Goal: Task Accomplishment & Management: Manage account settings

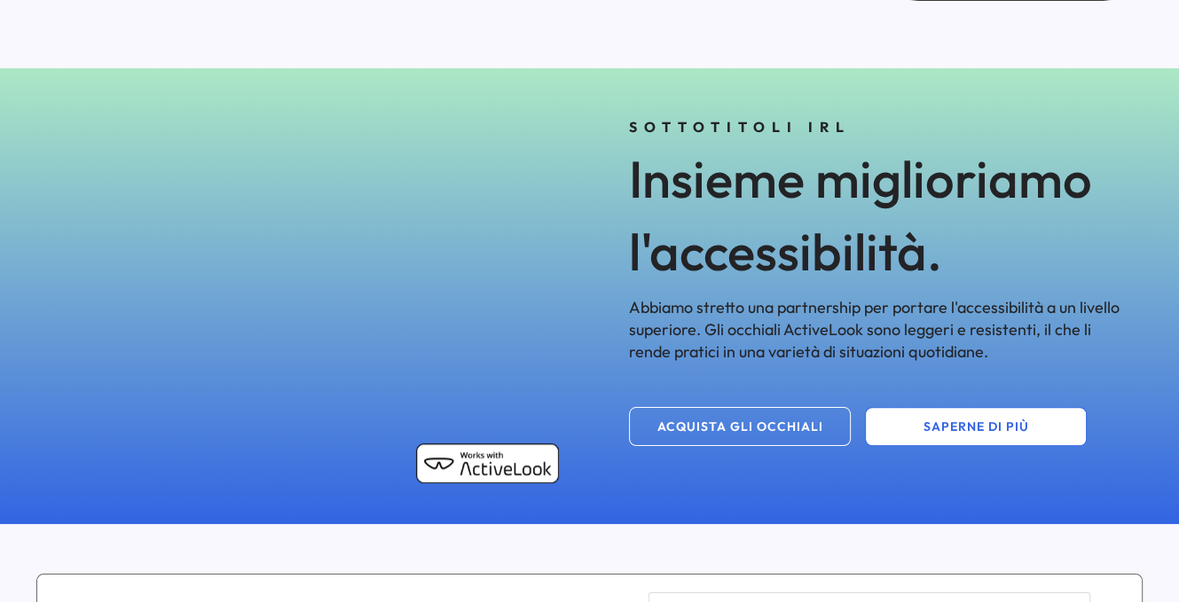
scroll to position [887, 0]
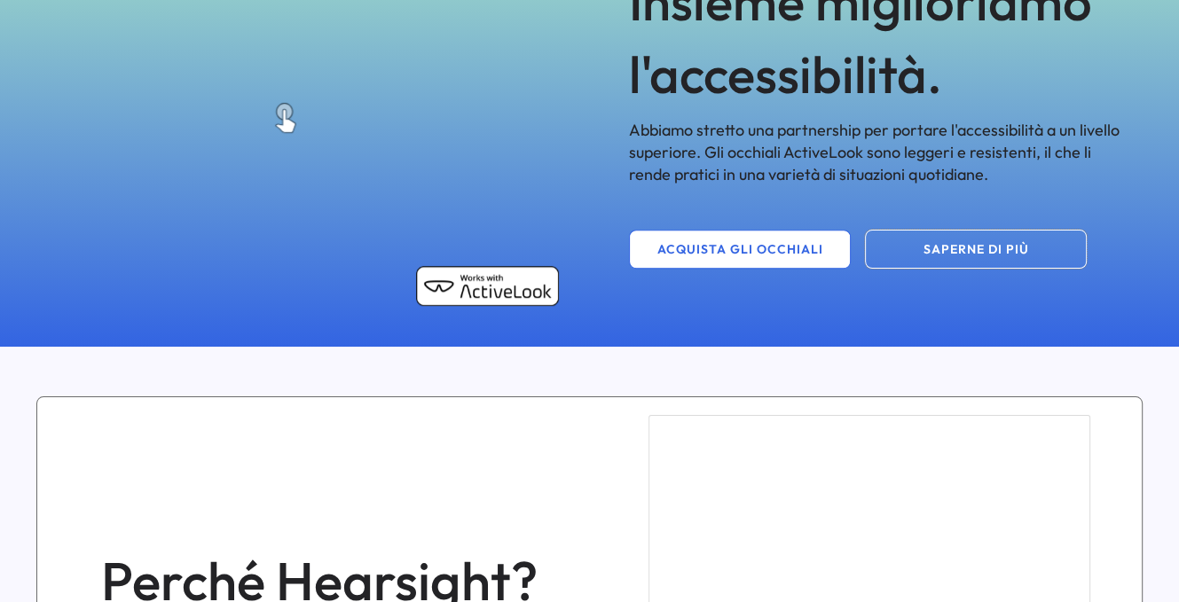
click at [917, 259] on button "SAPERNE DI PIÙ" at bounding box center [976, 249] width 222 height 39
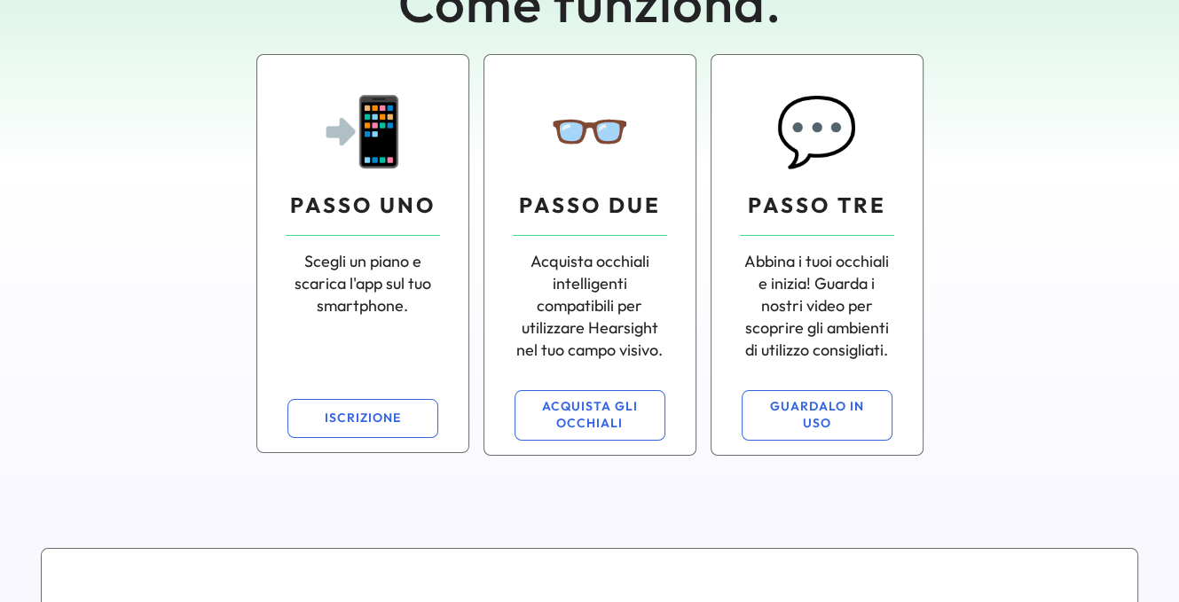
scroll to position [177, 0]
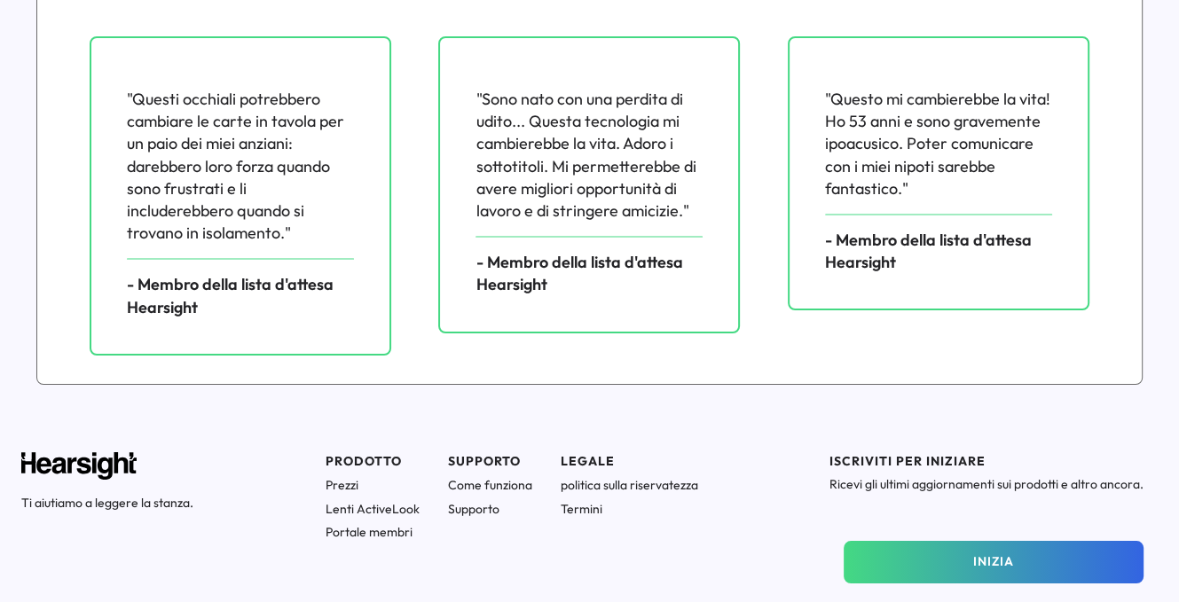
scroll to position [2581, 0]
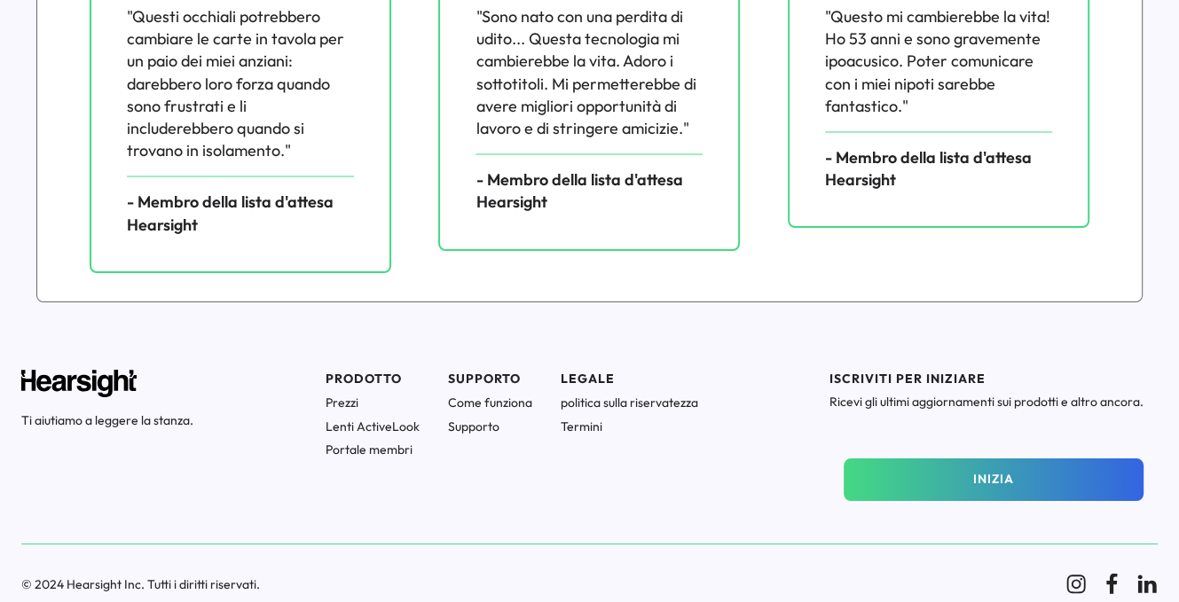
click at [358, 404] on font "Prezzi" at bounding box center [342, 402] width 33 height 16
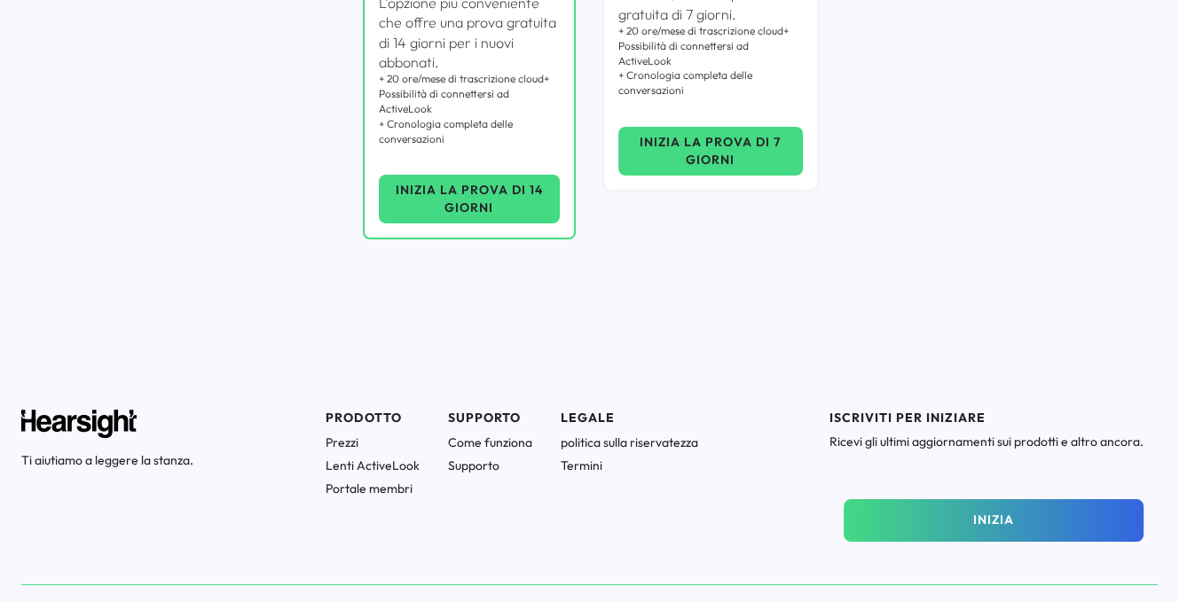
scroll to position [639, 0]
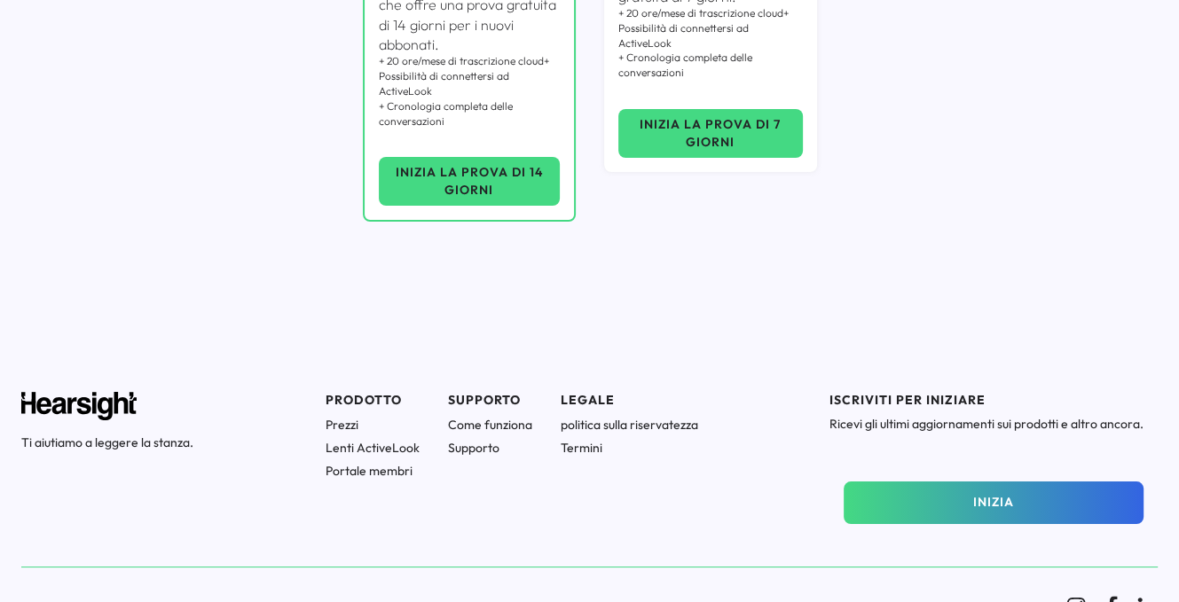
click at [478, 417] on font "Come funziona" at bounding box center [490, 425] width 84 height 16
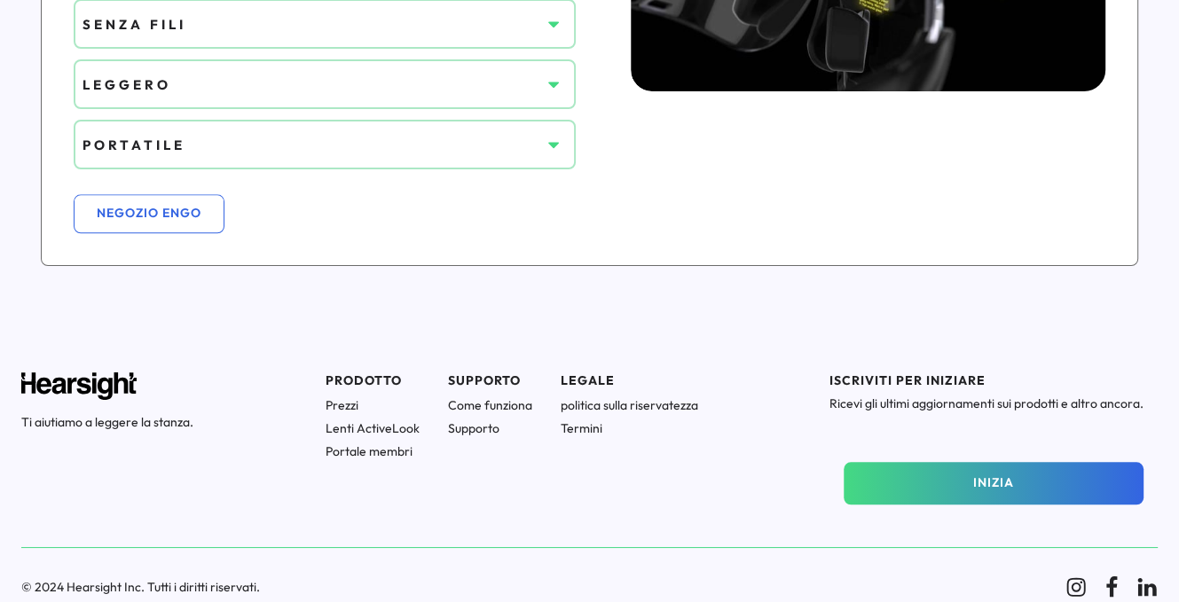
scroll to position [1379, 0]
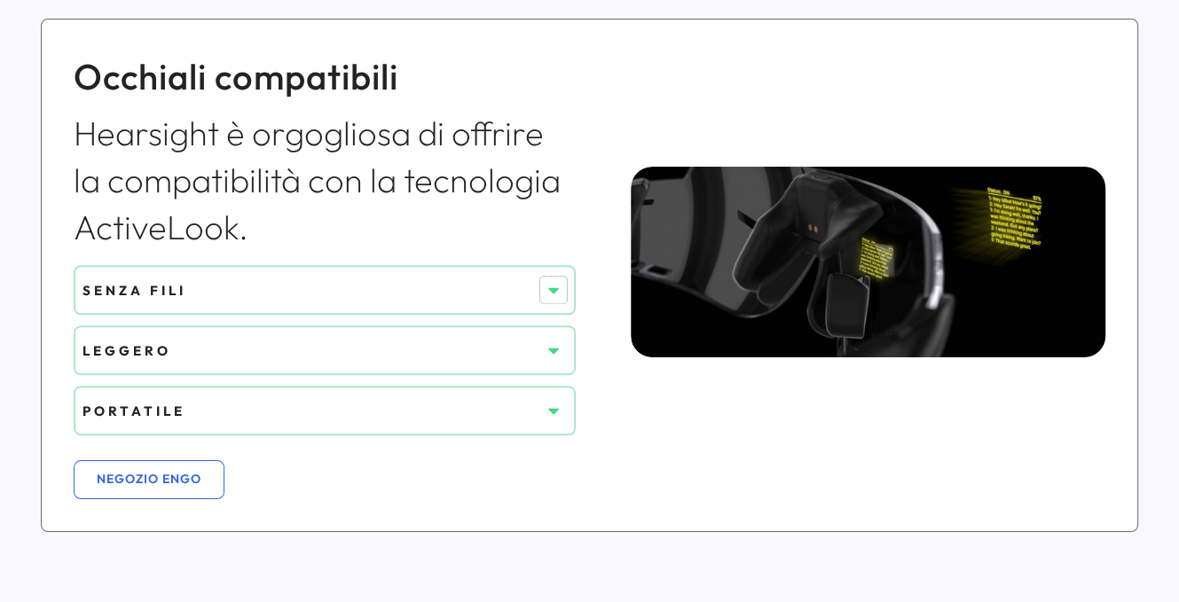
click at [554, 288] on use at bounding box center [553, 291] width 11 height 6
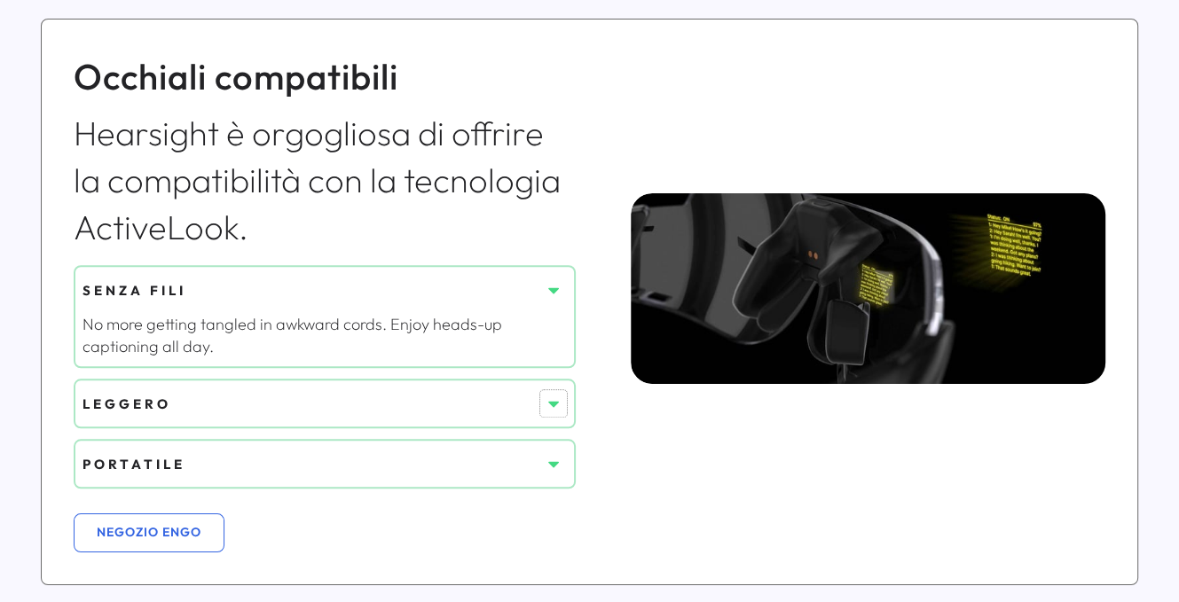
click at [550, 395] on icon at bounding box center [554, 404] width 18 height 18
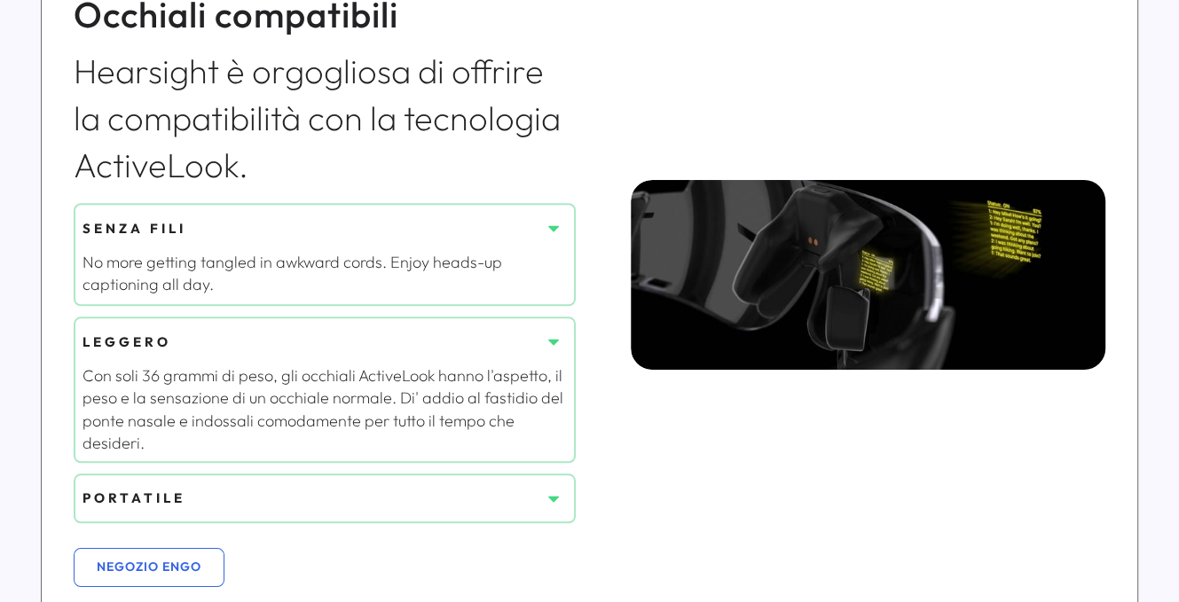
scroll to position [1467, 0]
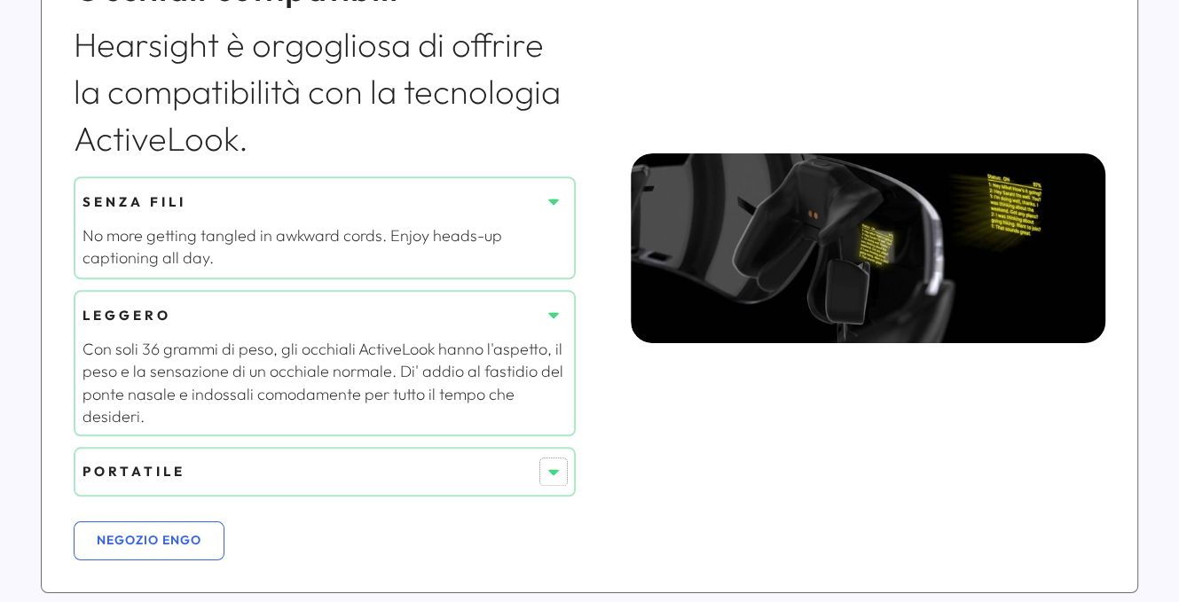
click at [554, 473] on icon at bounding box center [554, 472] width 18 height 18
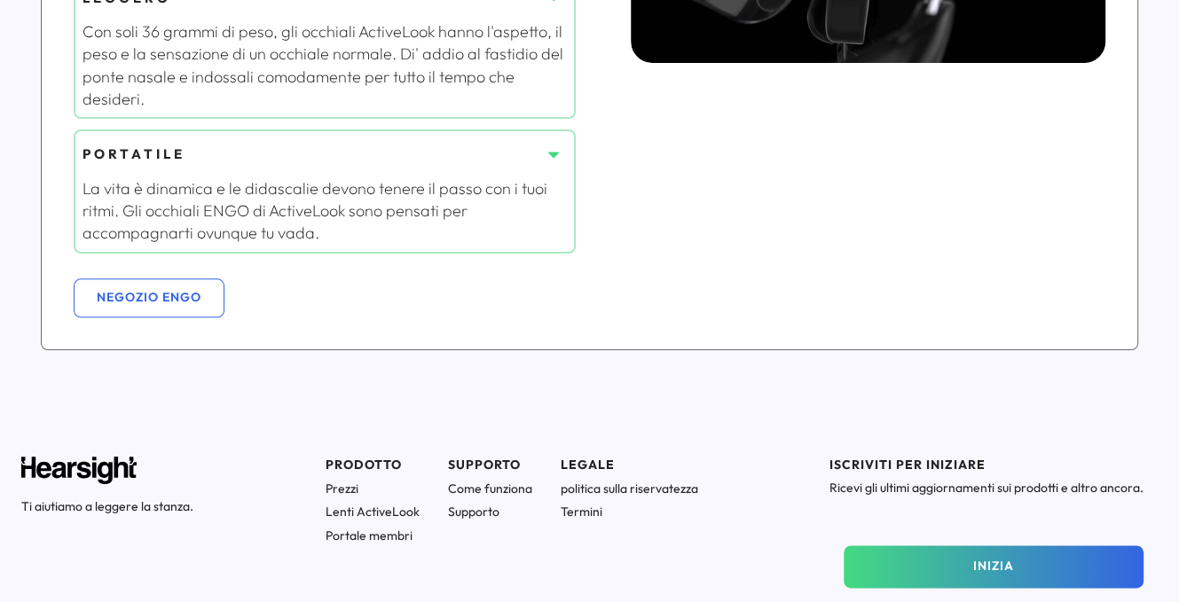
scroll to position [1822, 0]
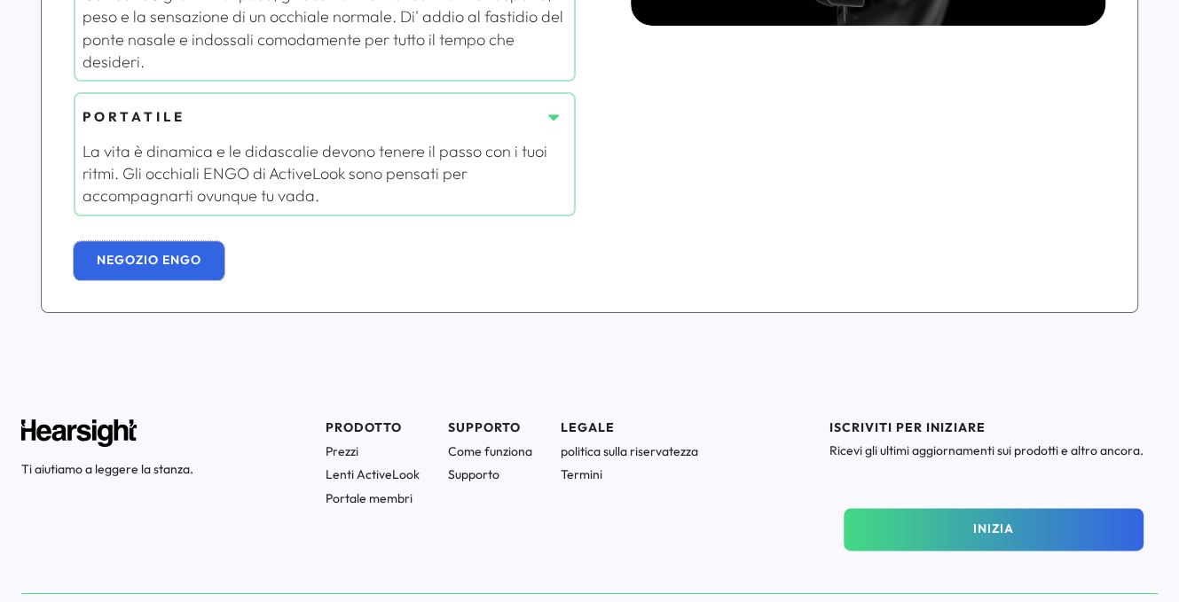
click at [168, 241] on button "NEGOZIO ENGO" at bounding box center [149, 260] width 151 height 39
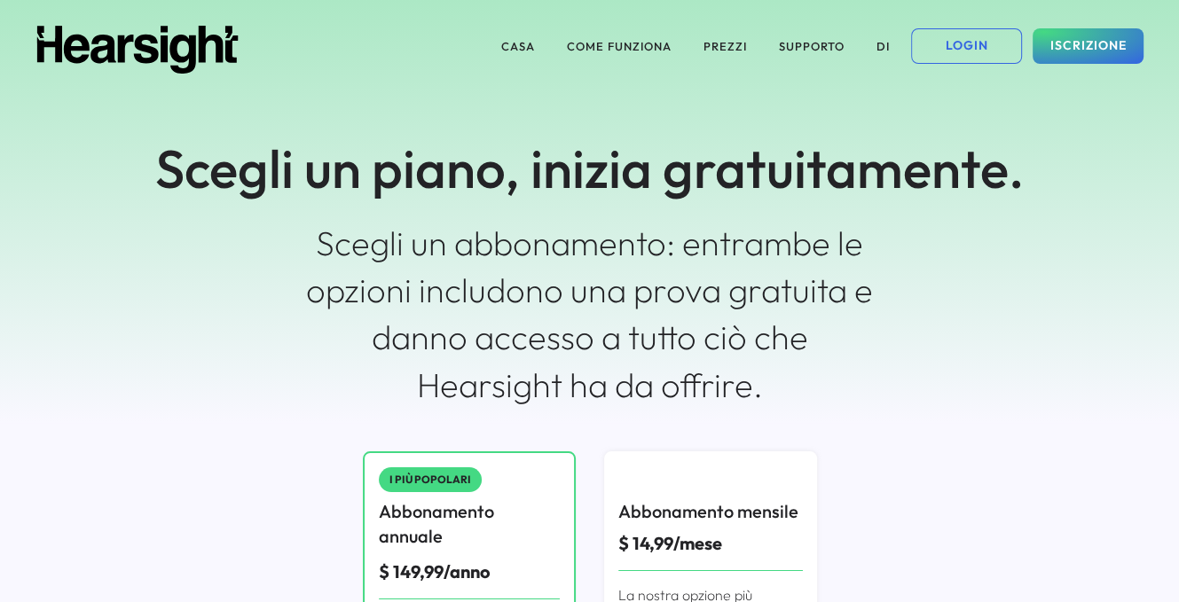
click at [40, 32] on img at bounding box center [137, 50] width 204 height 48
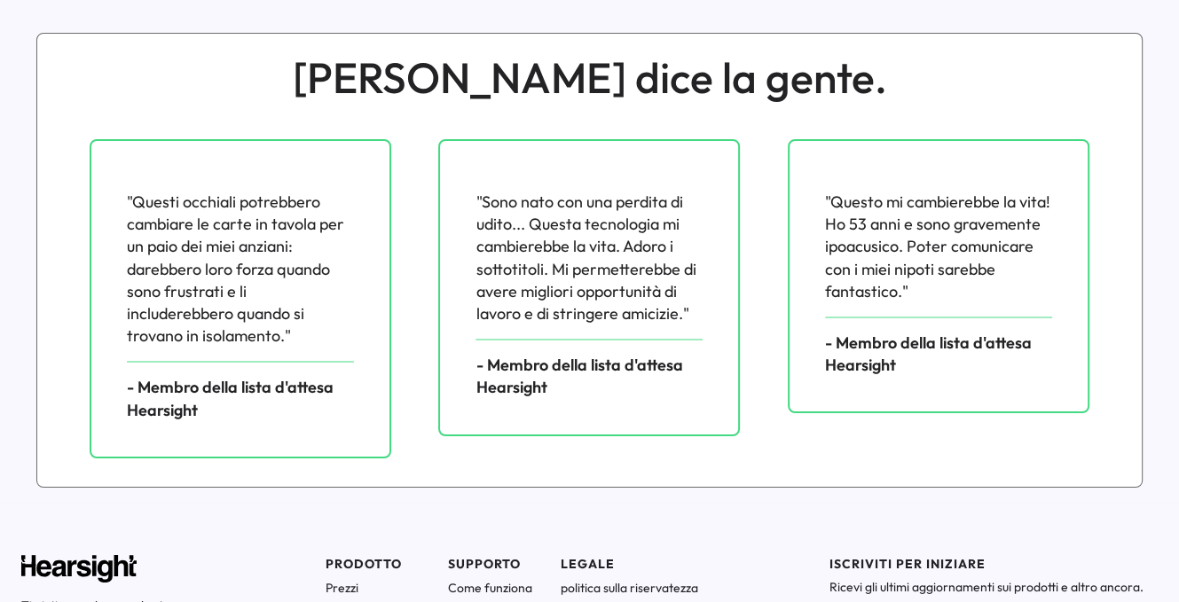
scroll to position [2581, 0]
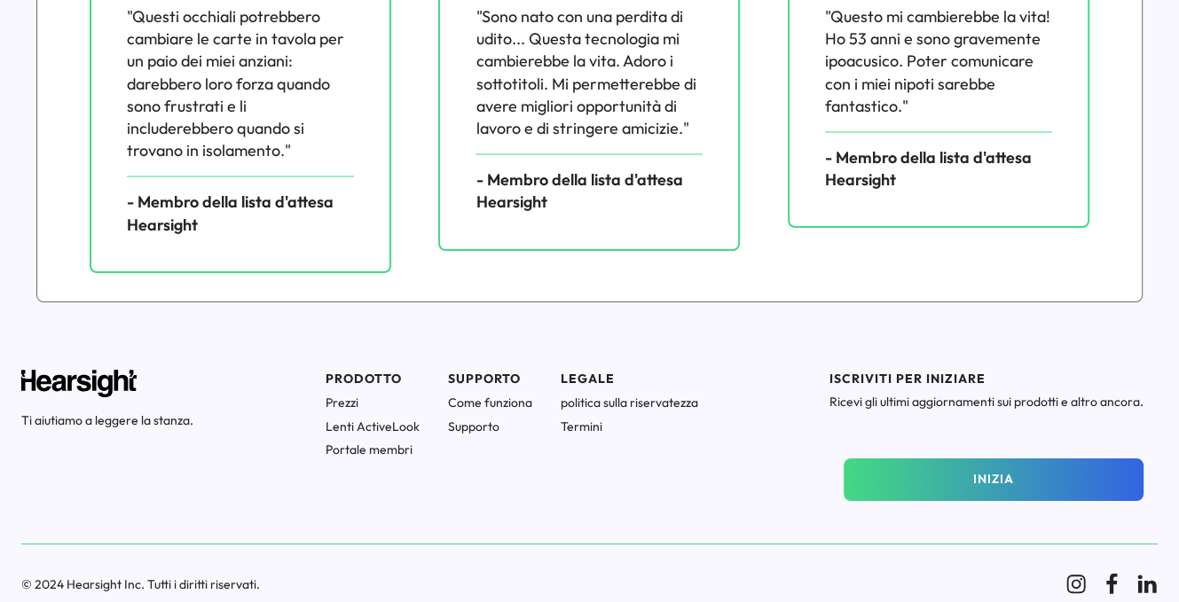
click at [951, 482] on button "INIZIA" at bounding box center [994, 480] width 300 height 43
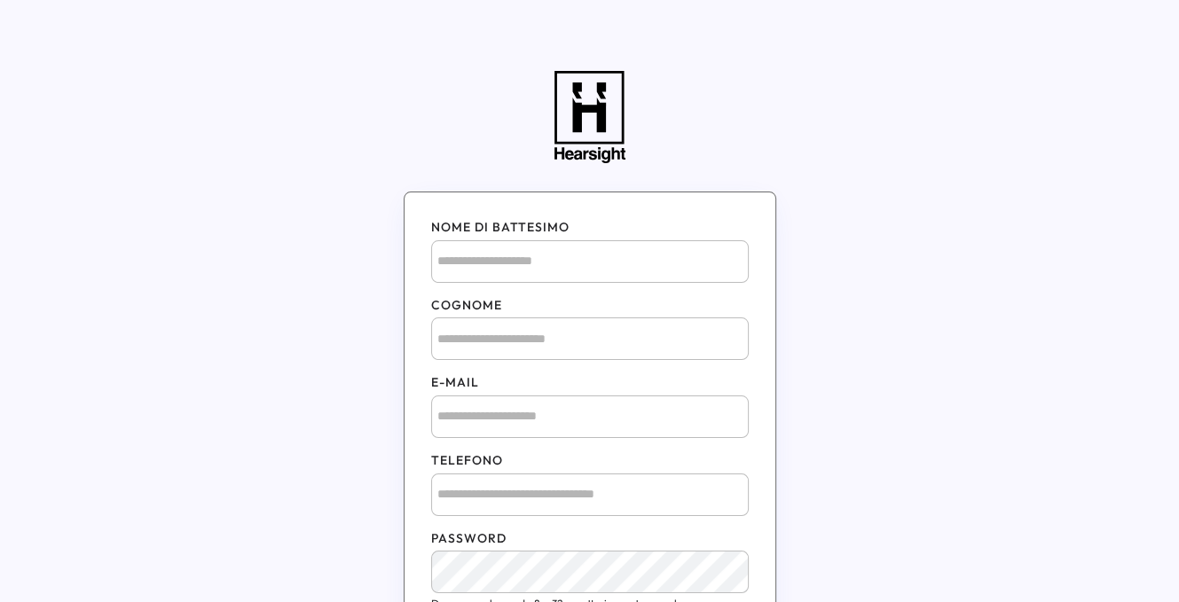
click at [510, 274] on input "input" at bounding box center [590, 261] width 318 height 43
type input "********"
click at [496, 347] on input "input" at bounding box center [590, 339] width 318 height 43
type input "*******"
click at [489, 418] on input "email" at bounding box center [590, 417] width 318 height 43
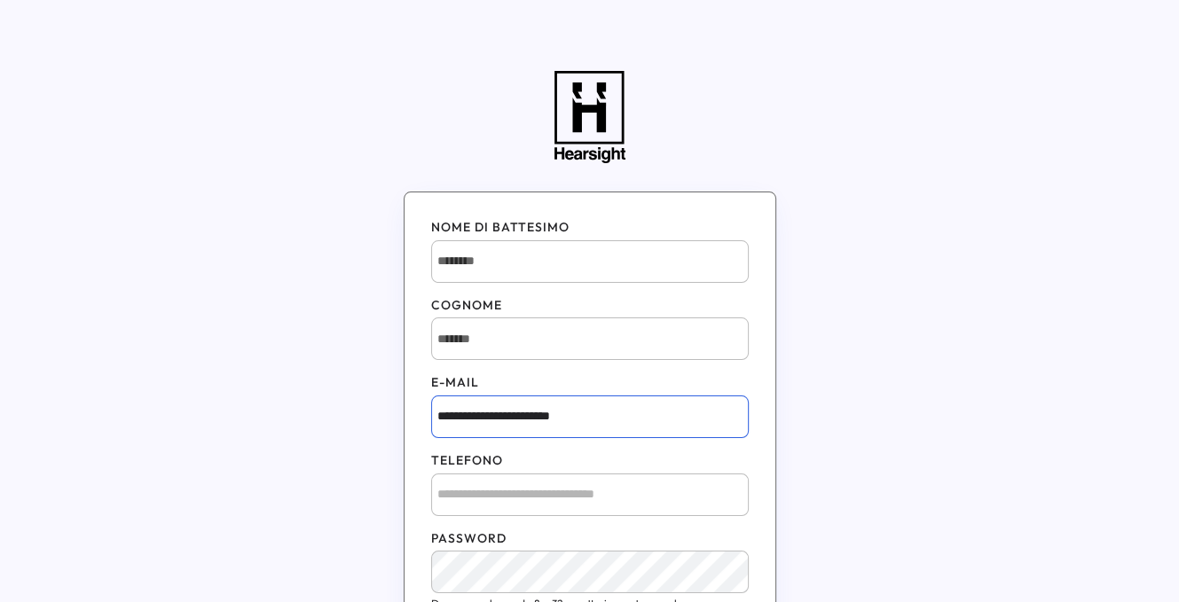
type input "**********"
click at [472, 503] on input "input" at bounding box center [590, 495] width 318 height 43
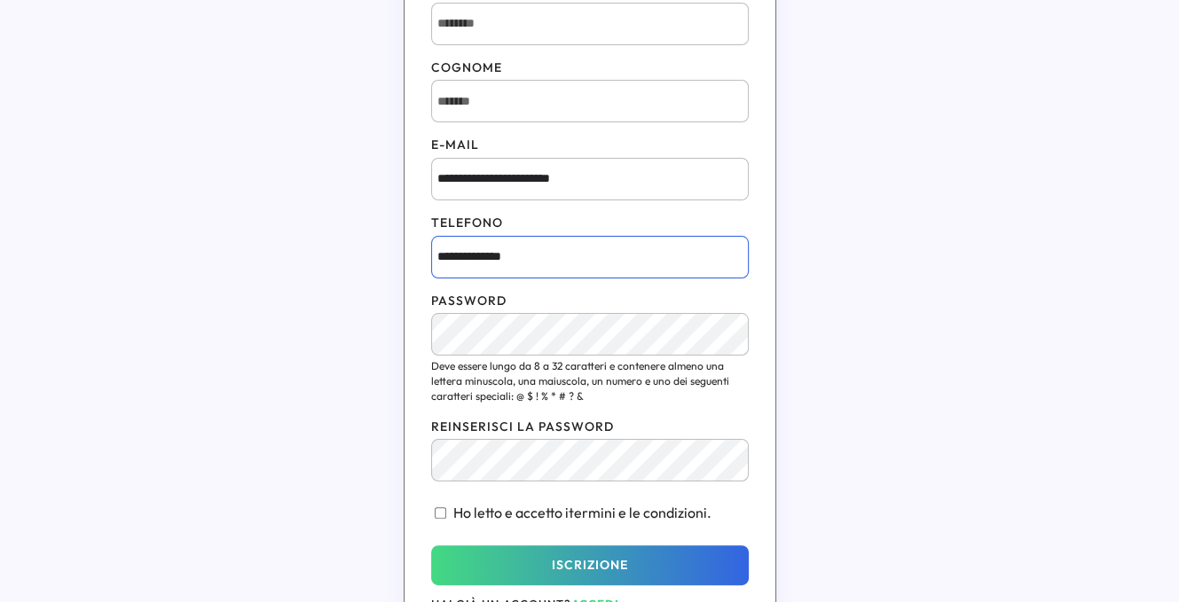
scroll to position [266, 0]
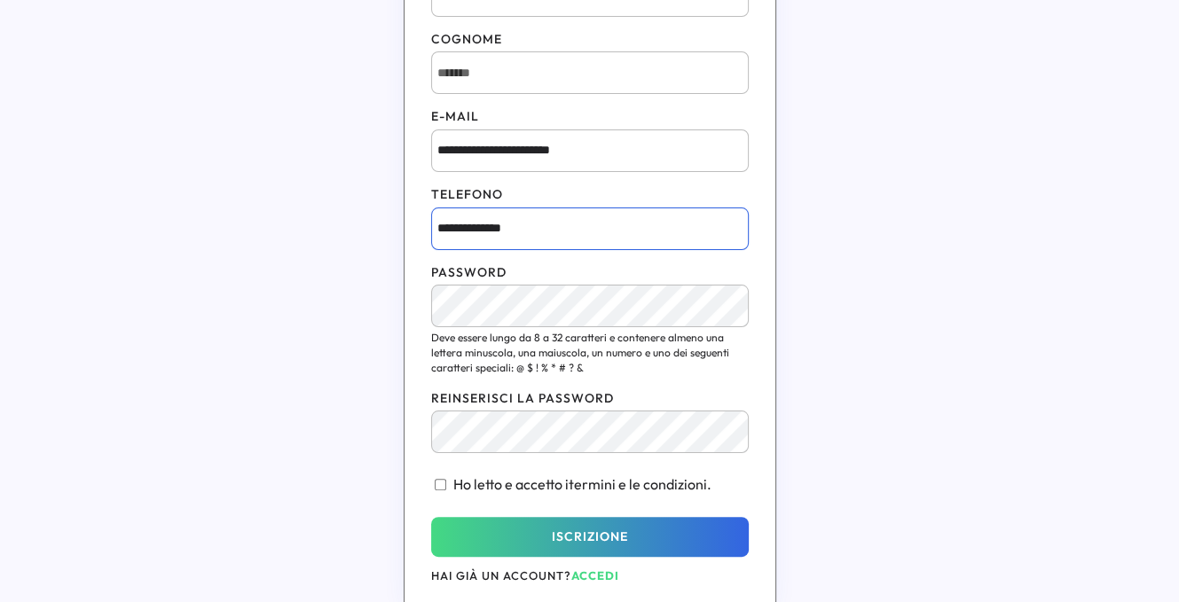
type input "**********"
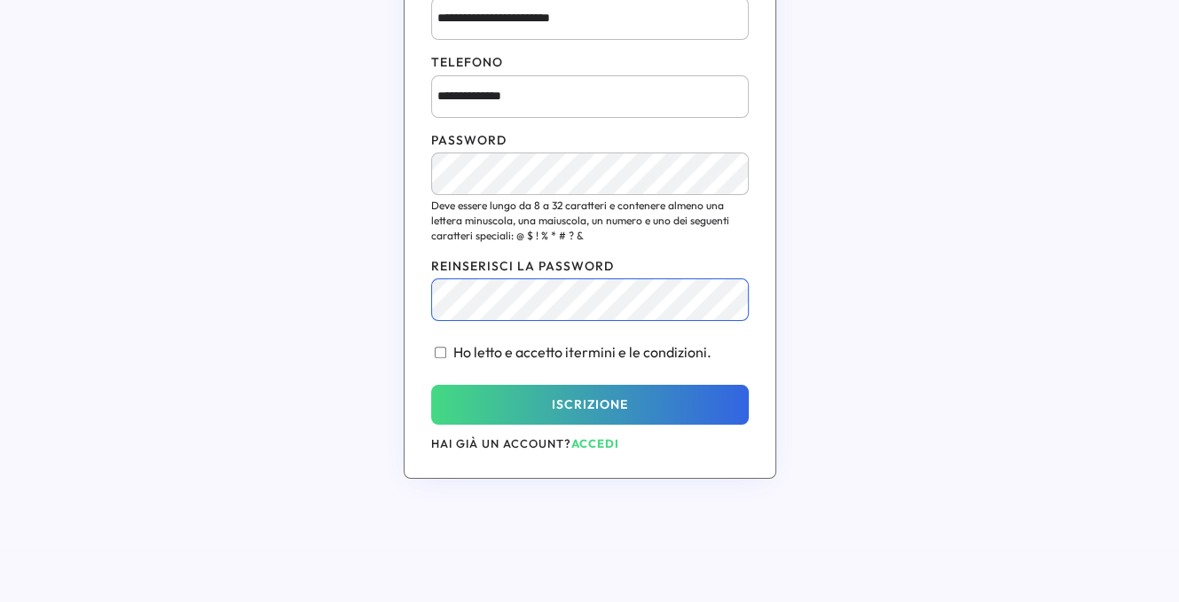
scroll to position [532, 0]
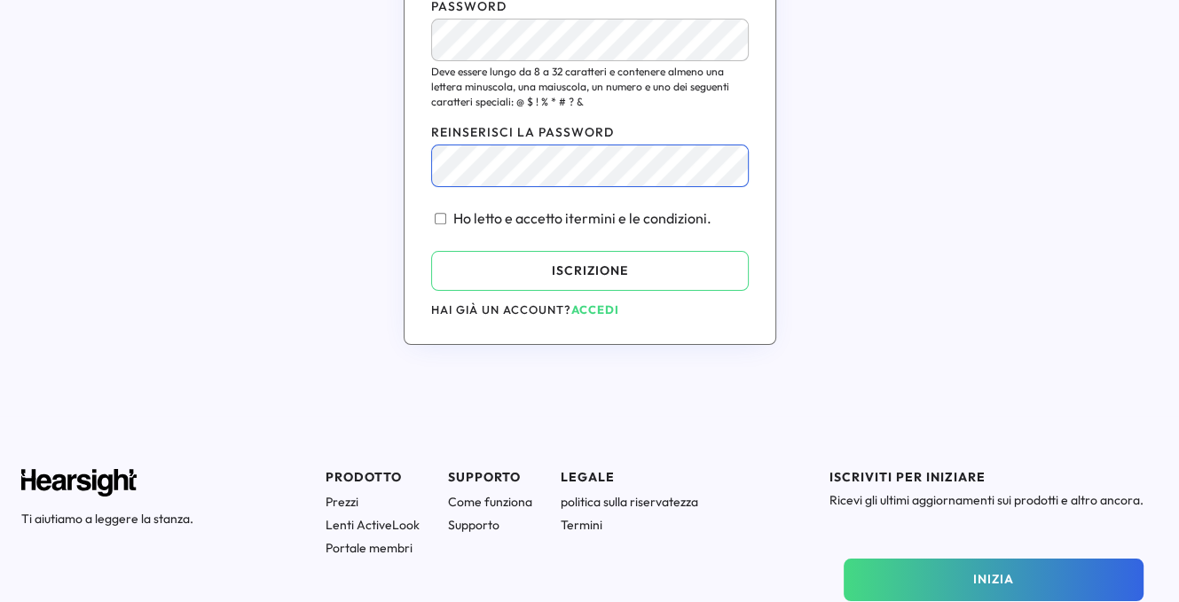
click at [632, 271] on button "ISCRIZIONE" at bounding box center [590, 271] width 318 height 40
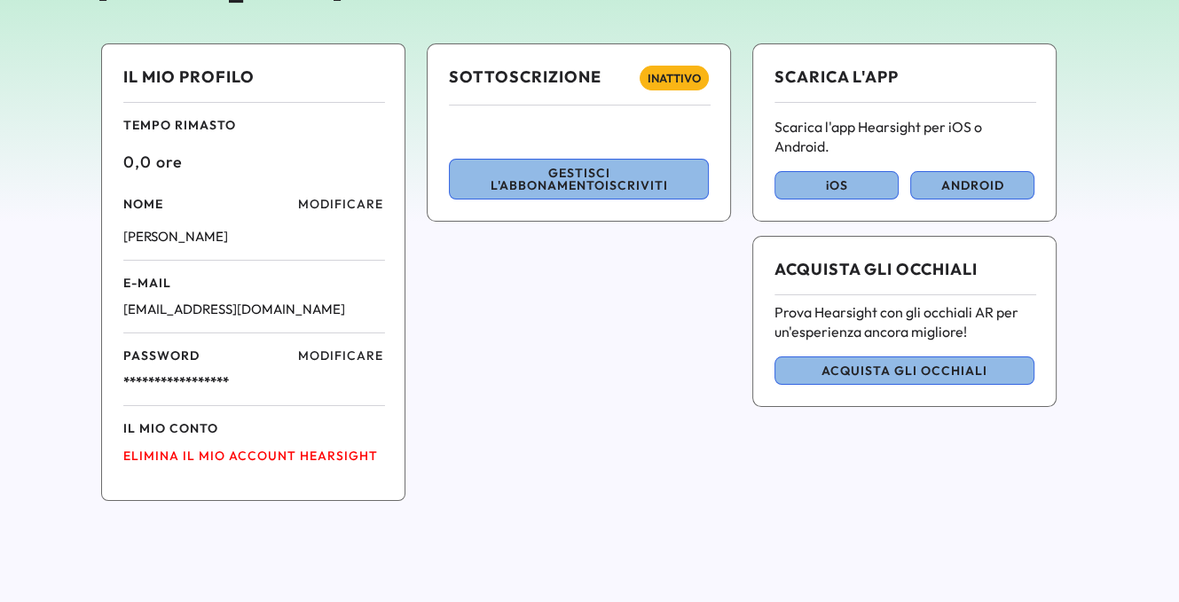
scroll to position [177, 0]
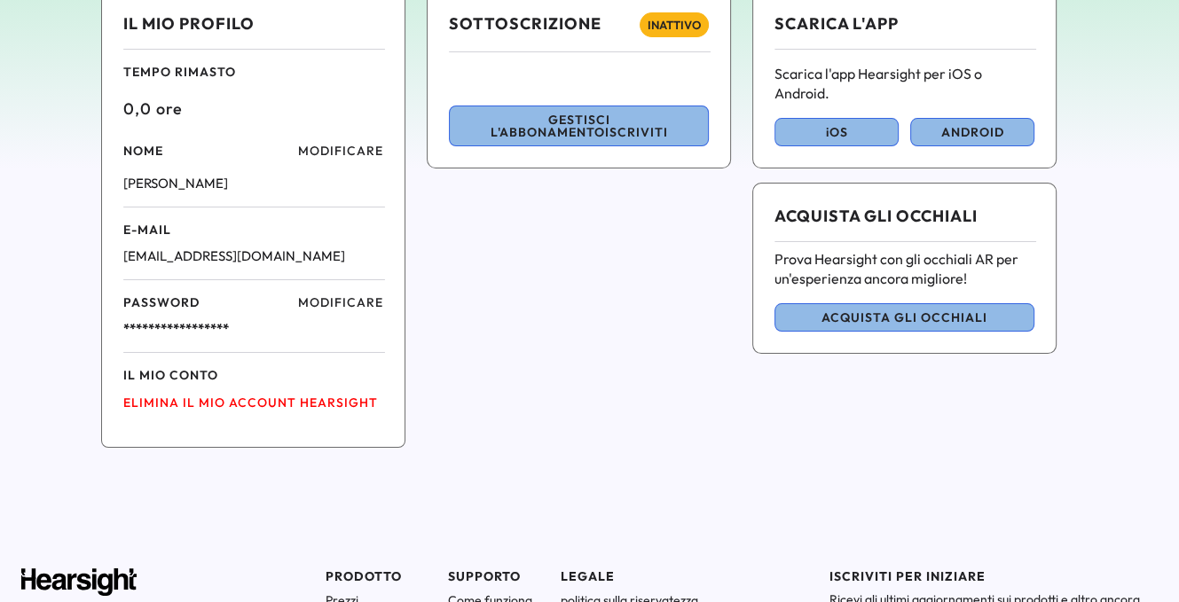
click at [249, 400] on font "ELIMINA IL MIO ACCOUNT HEARSIGHT" at bounding box center [250, 403] width 255 height 16
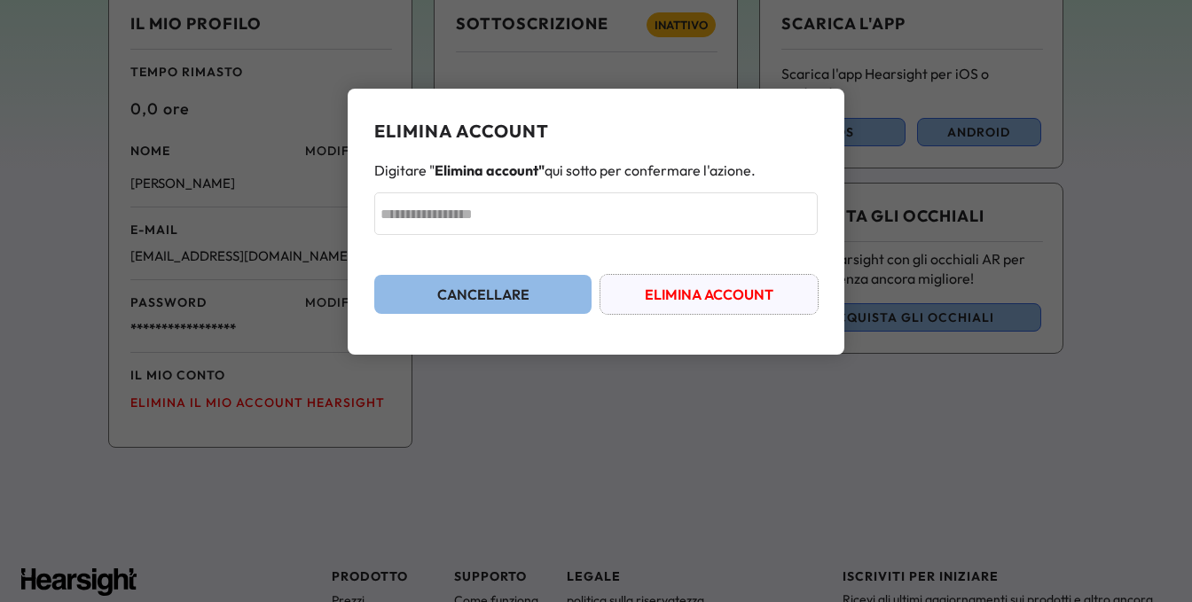
click at [709, 295] on font "ELIMINA ACCOUNT" at bounding box center [709, 295] width 129 height 18
click at [548, 226] on input "input" at bounding box center [596, 214] width 444 height 43
click at [667, 297] on font "ELIMINA ACCOUNT" at bounding box center [709, 295] width 129 height 18
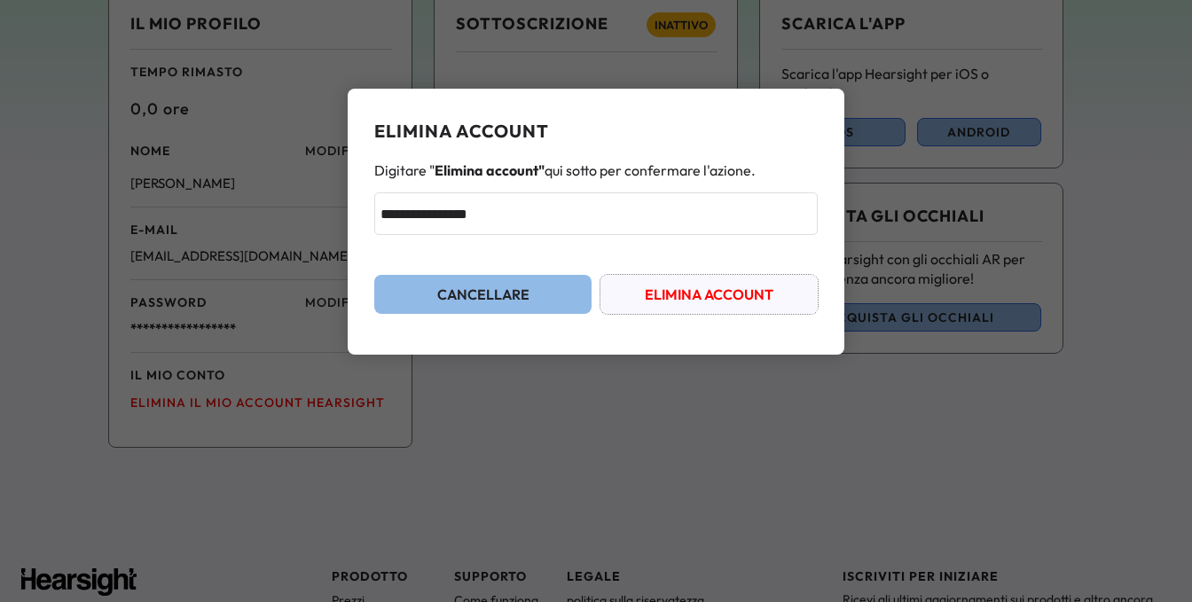
click at [667, 297] on font "ELIMINA ACCOUNT" at bounding box center [709, 295] width 129 height 18
drag, startPoint x: 376, startPoint y: 216, endPoint x: 588, endPoint y: 219, distance: 212.0
click at [570, 216] on input "input" at bounding box center [596, 214] width 444 height 43
type input "**********"
click at [738, 294] on font "ELIMINA ACCOUNT" at bounding box center [709, 295] width 129 height 18
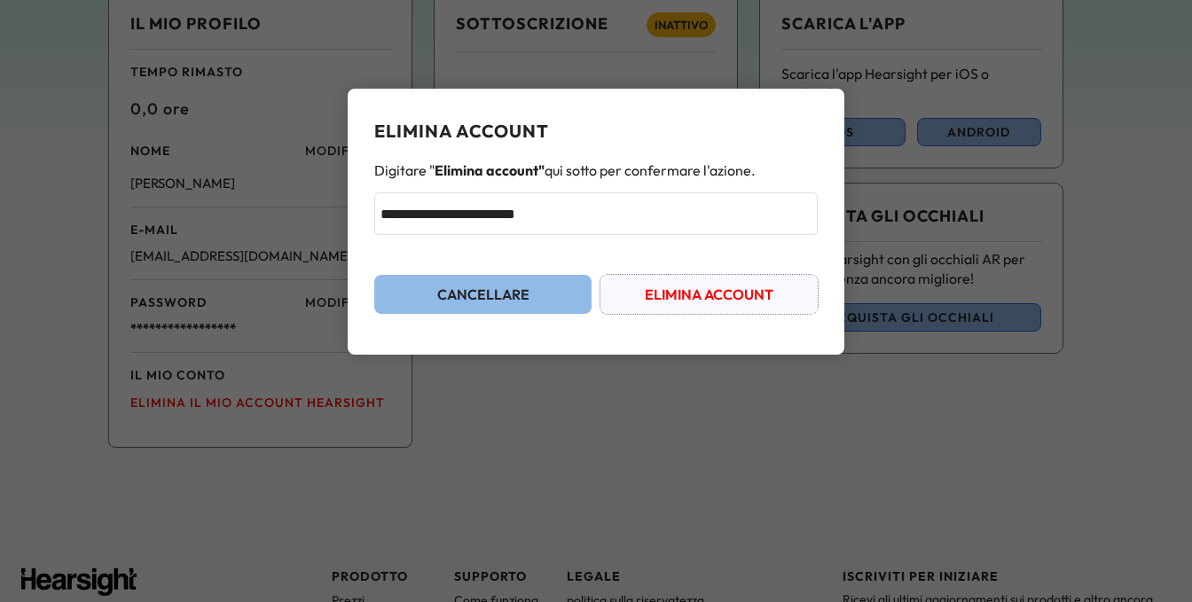
click at [738, 294] on font "ELIMINA ACCOUNT" at bounding box center [709, 295] width 129 height 18
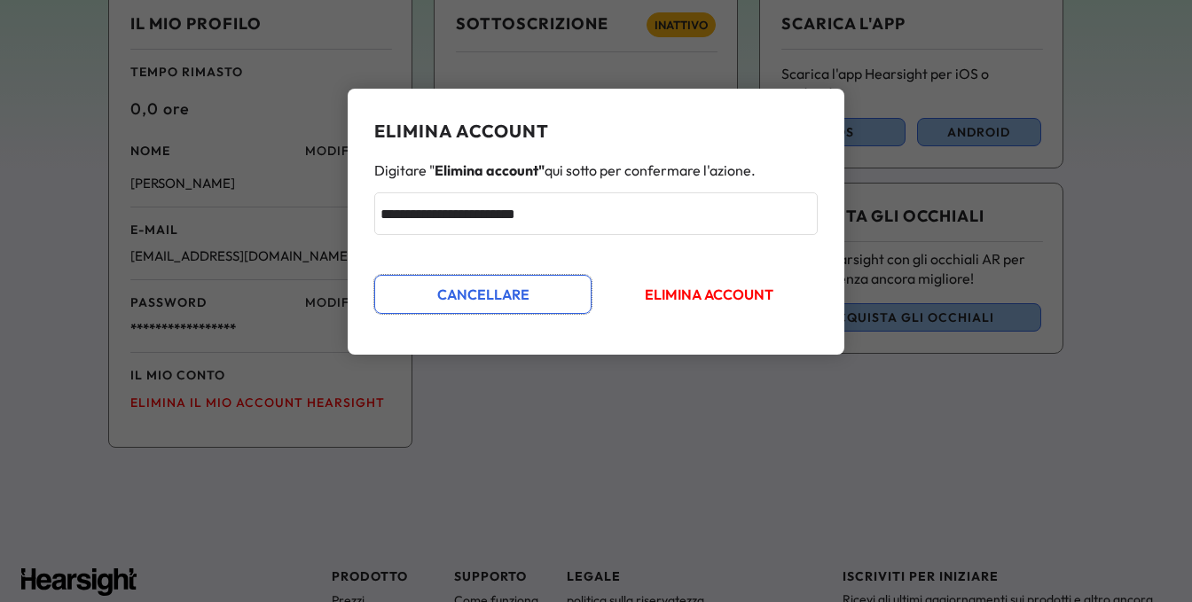
click at [491, 288] on font "CANCELLARE" at bounding box center [483, 295] width 92 height 18
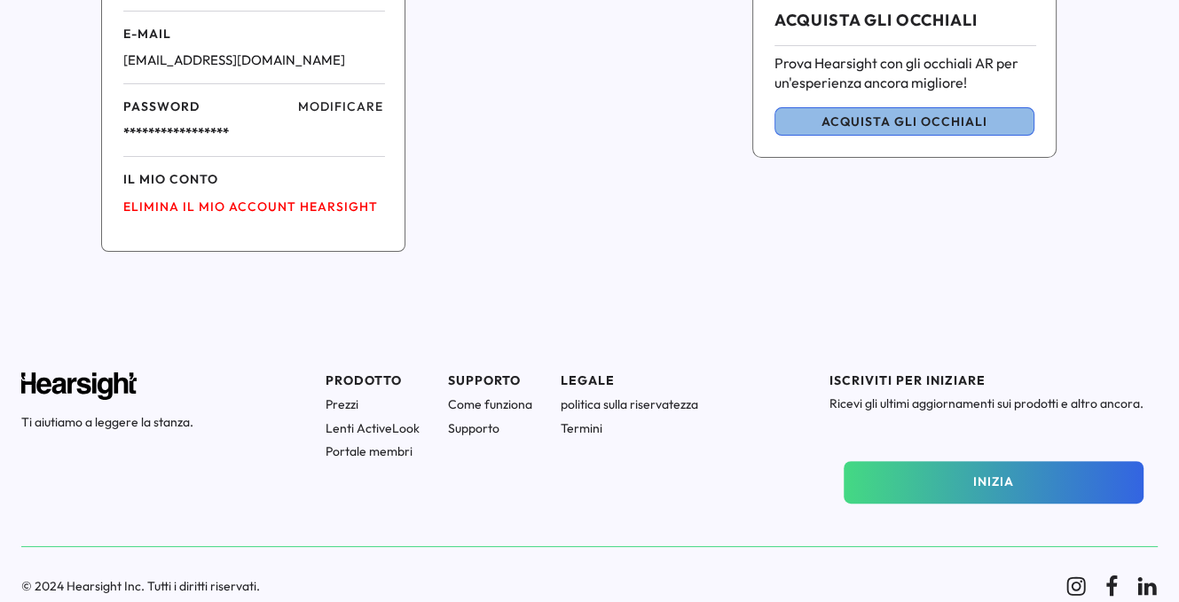
scroll to position [379, 0]
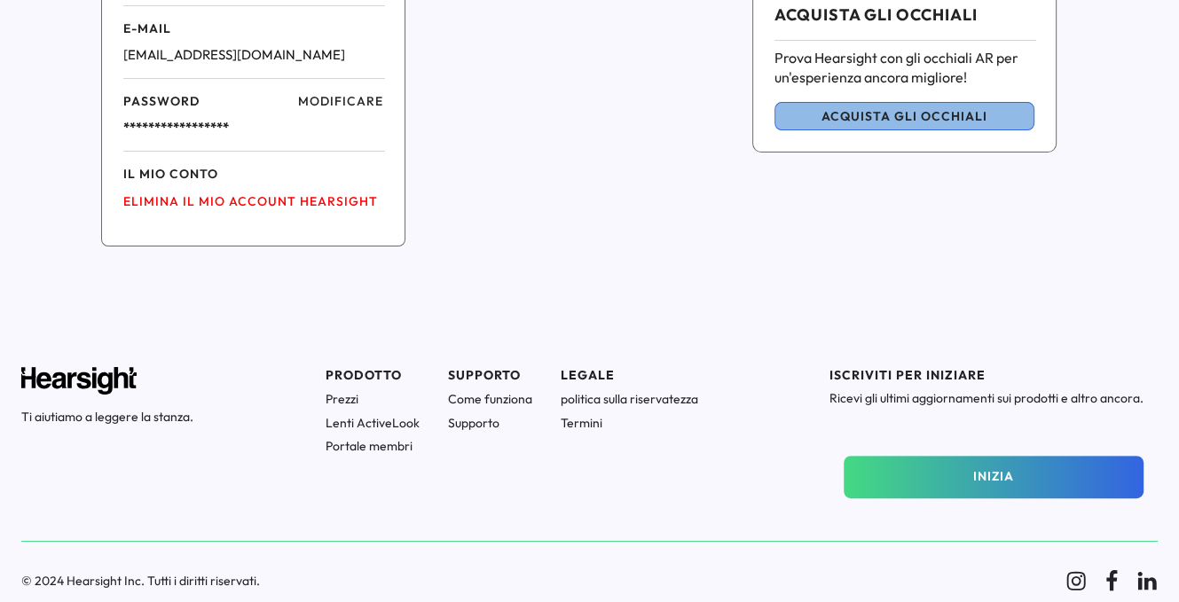
click at [483, 392] on font "Come funziona" at bounding box center [490, 399] width 84 height 16
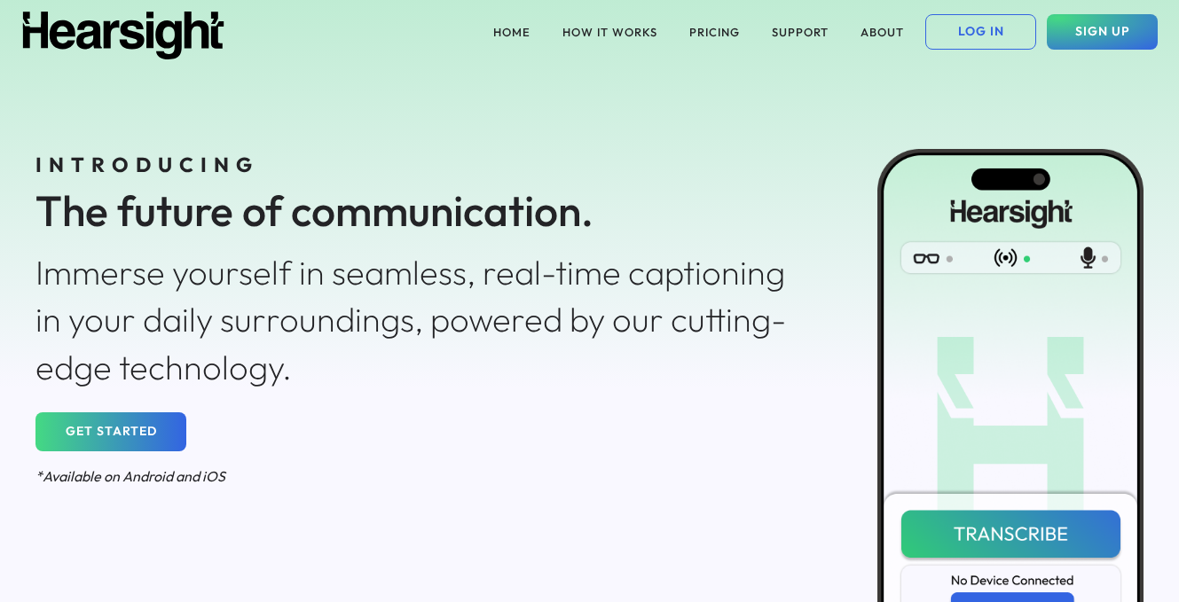
scroll to position [2595, 0]
